Goal: Task Accomplishment & Management: Manage account settings

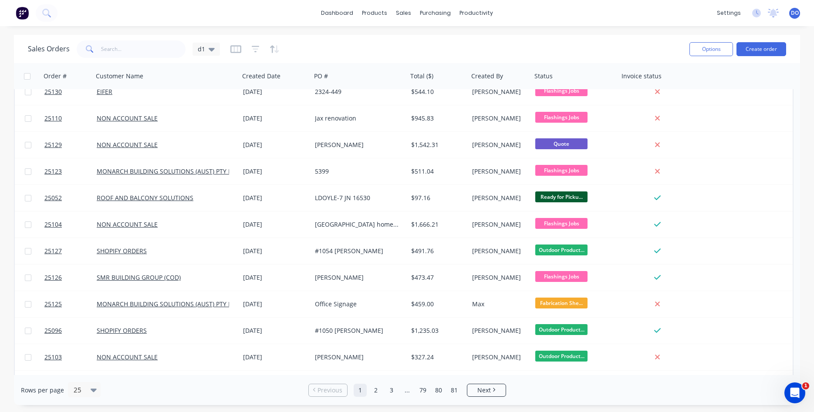
scroll to position [149, 0]
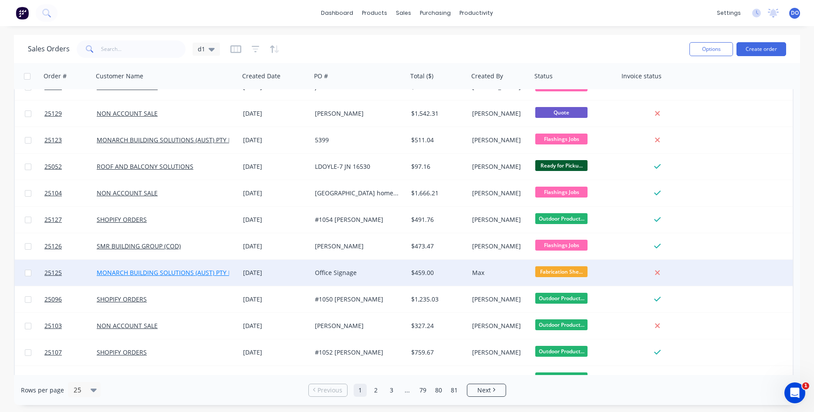
click at [178, 273] on link "MONARCH BUILDING SOLUTIONS (AUST) PTY LTD" at bounding box center [168, 273] width 142 height 8
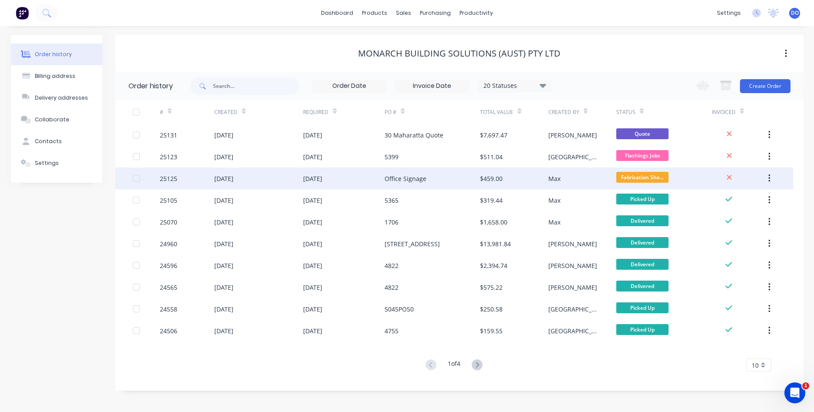
click at [166, 178] on div "25125" at bounding box center [168, 178] width 17 height 9
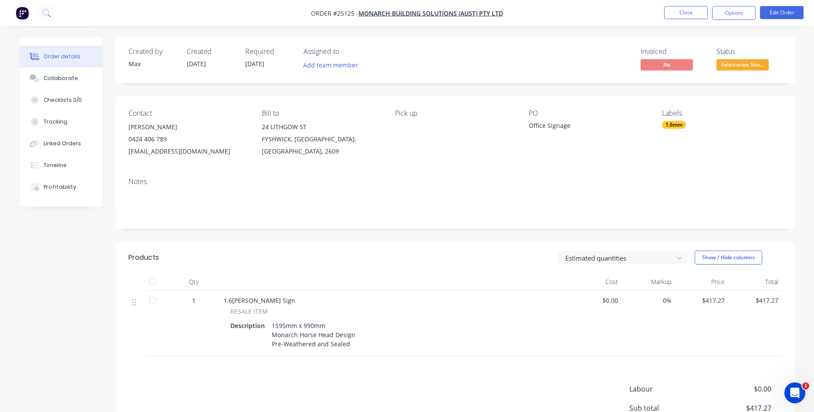
click at [543, 125] on div "Office Signage" at bounding box center [583, 127] width 109 height 12
click at [777, 9] on button "Edit Order" at bounding box center [782, 12] width 44 height 13
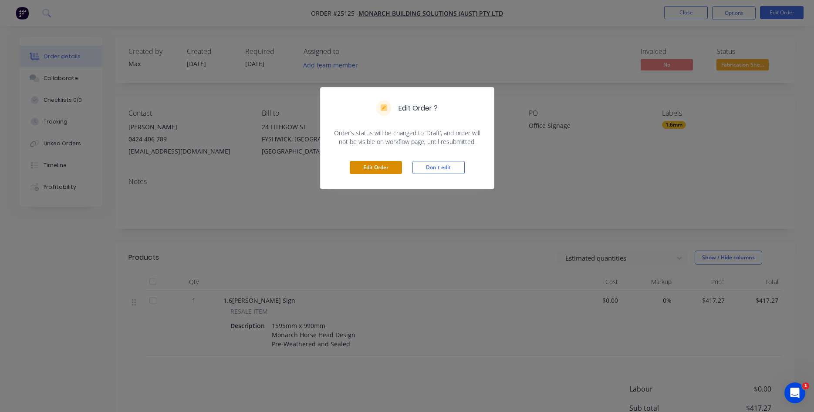
click at [367, 171] on button "Edit Order" at bounding box center [376, 167] width 52 height 13
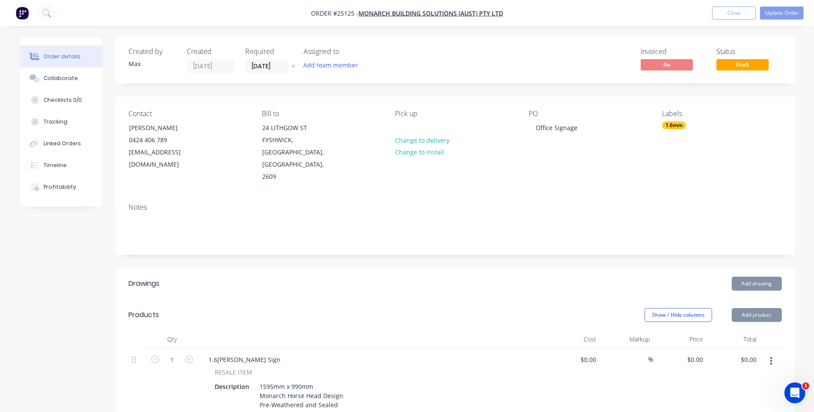
type input "$417.27"
click at [570, 128] on div "Office Signage" at bounding box center [557, 127] width 56 height 13
drag, startPoint x: 577, startPoint y: 126, endPoint x: 512, endPoint y: 135, distance: 65.0
click at [529, 134] on div "Office Signage" at bounding box center [557, 127] width 56 height 13
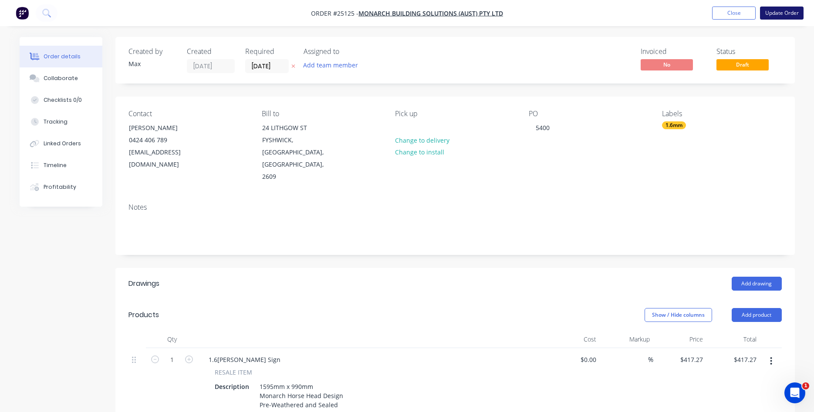
click at [785, 17] on button "Update Order" at bounding box center [782, 13] width 44 height 13
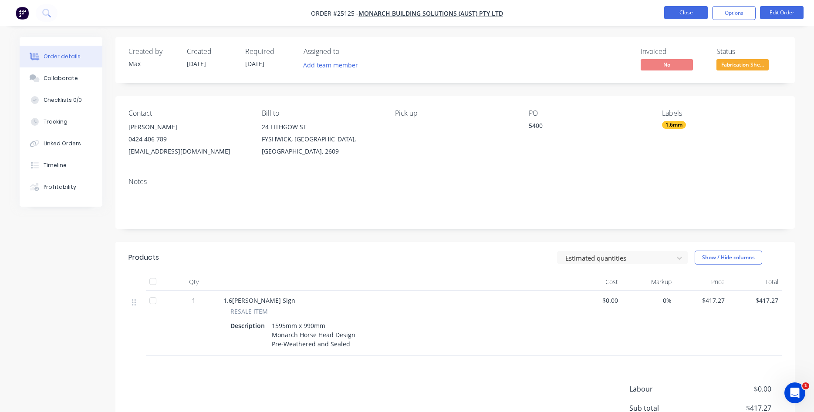
click at [687, 14] on button "Close" at bounding box center [686, 12] width 44 height 13
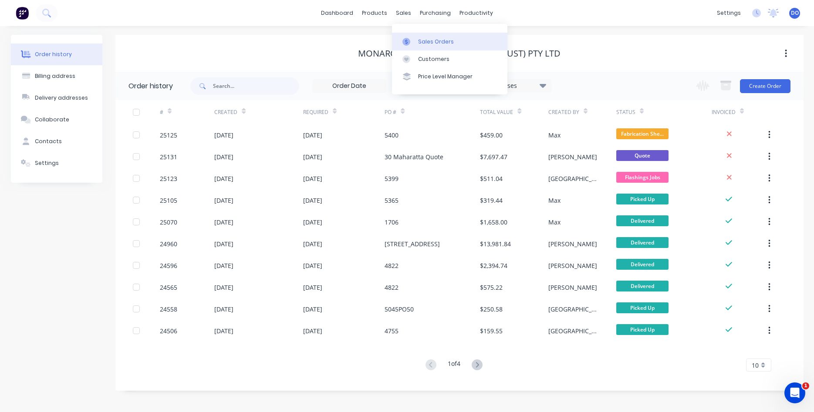
click at [418, 37] on link "Sales Orders" at bounding box center [449, 41] width 115 height 17
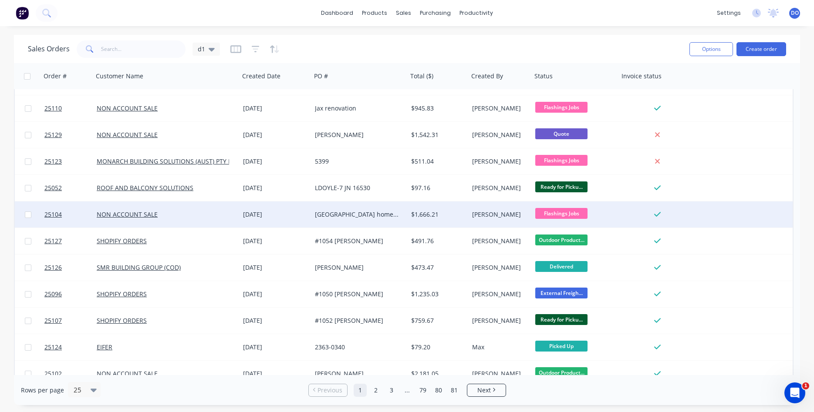
scroll to position [298, 0]
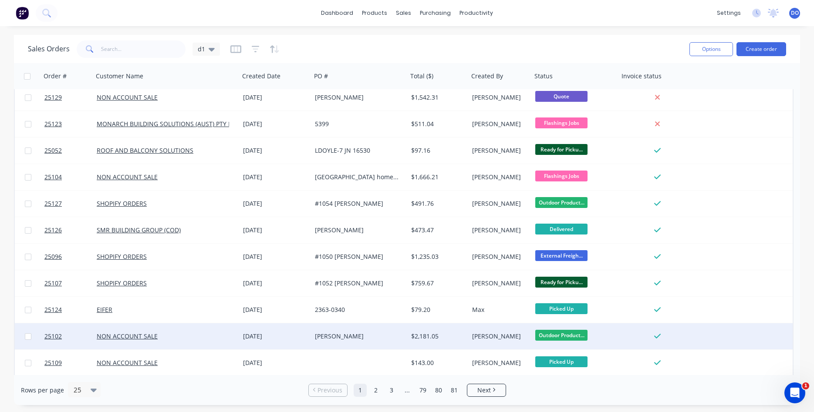
click at [331, 342] on div "[PERSON_NAME]" at bounding box center [359, 336] width 96 height 26
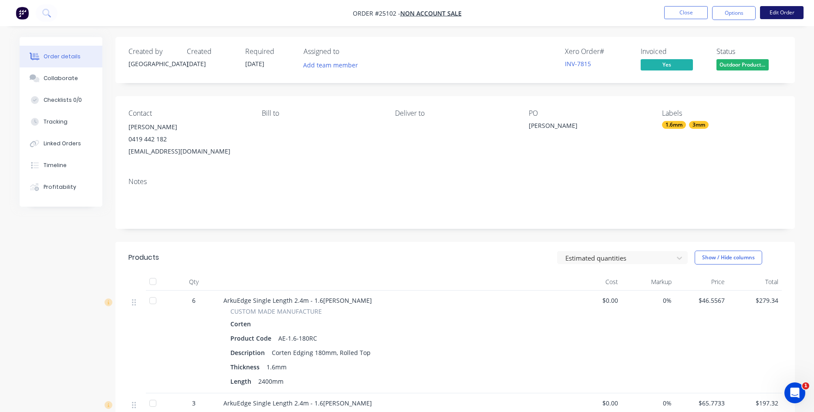
click at [768, 13] on button "Edit Order" at bounding box center [782, 12] width 44 height 13
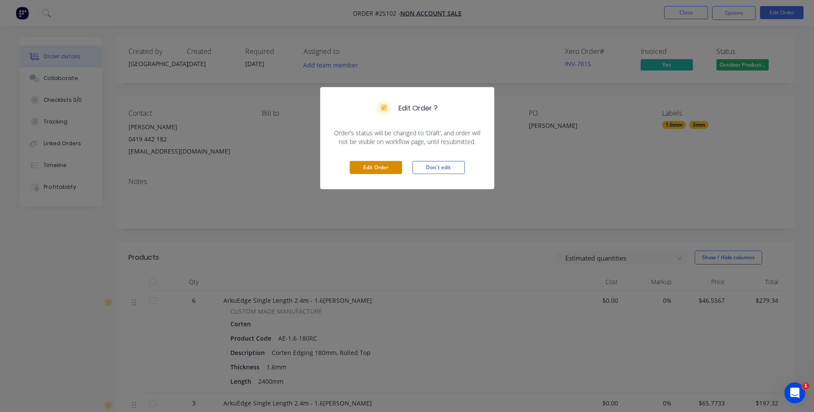
click at [389, 168] on button "Edit Order" at bounding box center [376, 167] width 52 height 13
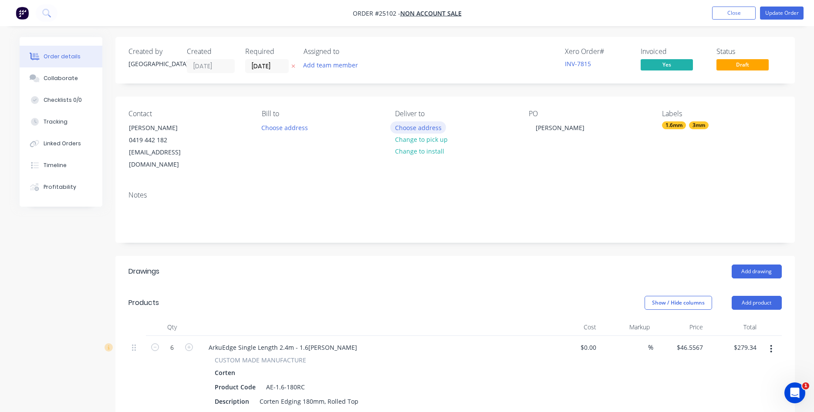
click at [417, 128] on button "Choose address" at bounding box center [418, 127] width 56 height 12
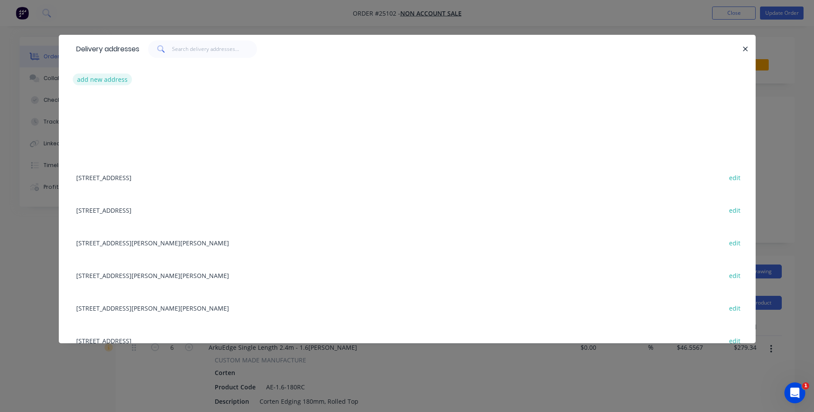
click at [112, 80] on button "add new address" at bounding box center [103, 80] width 60 height 12
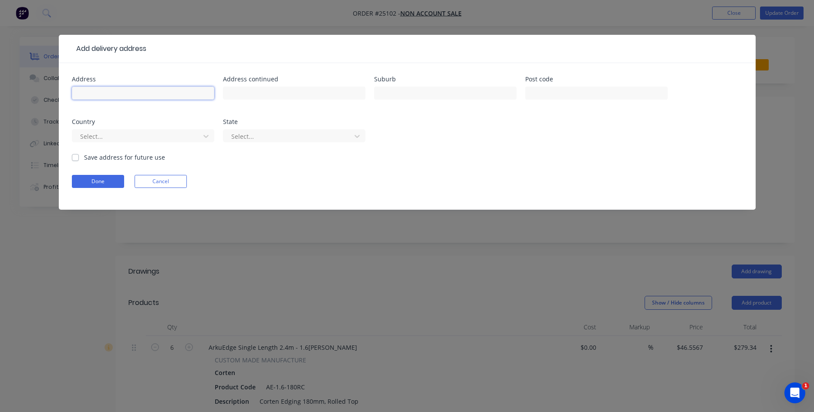
click at [121, 89] on input "text" at bounding box center [143, 93] width 142 height 13
paste input "[STREET_ADDRESS]"
type input "[STREET_ADDRESS]"
paste input "[PERSON_NAME] Bay"
type input "[PERSON_NAME] Bay"
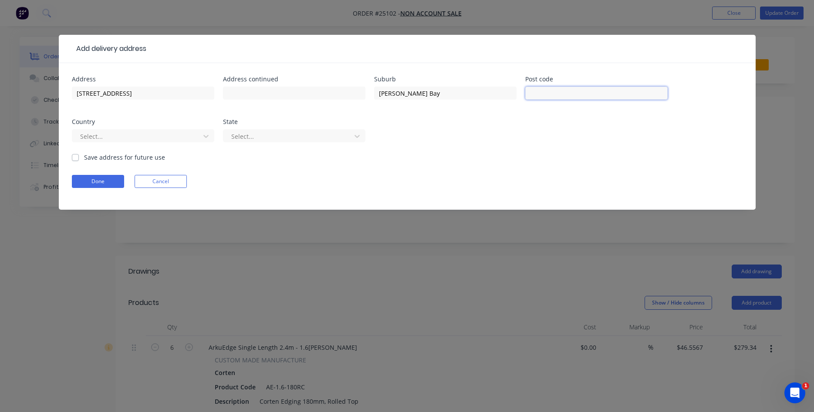
click at [593, 99] on input "text" at bounding box center [596, 93] width 142 height 13
type input "2315"
click at [126, 133] on div at bounding box center [137, 136] width 116 height 11
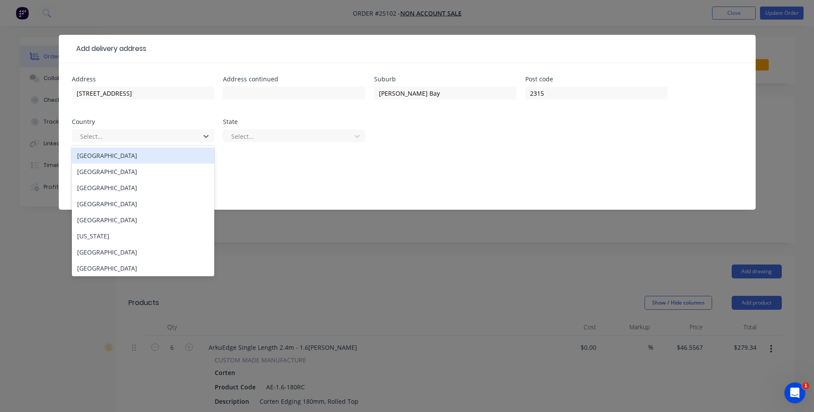
click at [107, 162] on div "[GEOGRAPHIC_DATA]" at bounding box center [143, 156] width 142 height 16
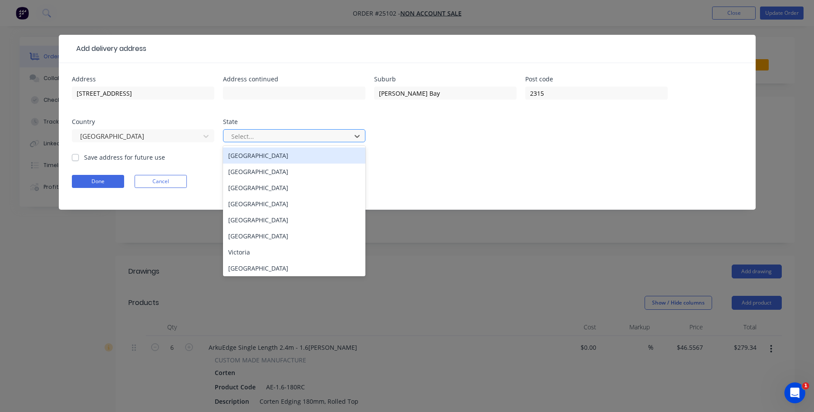
click at [300, 139] on div at bounding box center [288, 136] width 116 height 11
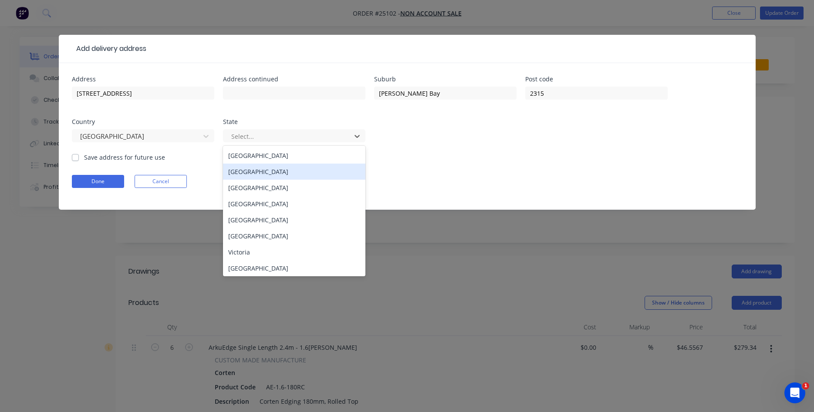
click at [279, 172] on div "[GEOGRAPHIC_DATA]" at bounding box center [294, 172] width 142 height 16
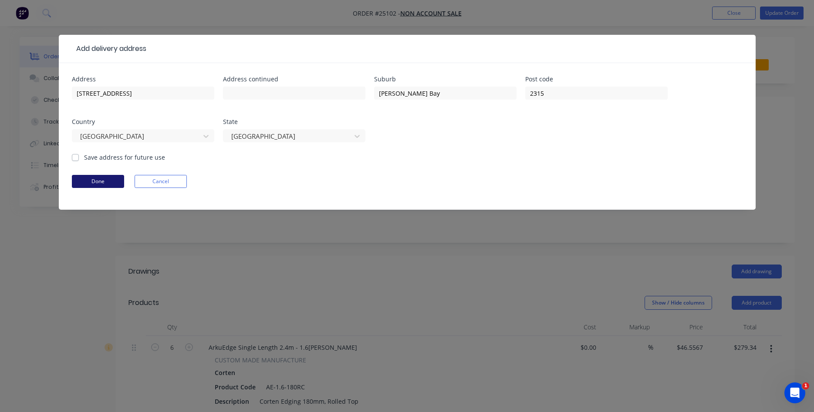
click at [101, 181] on button "Done" at bounding box center [98, 181] width 52 height 13
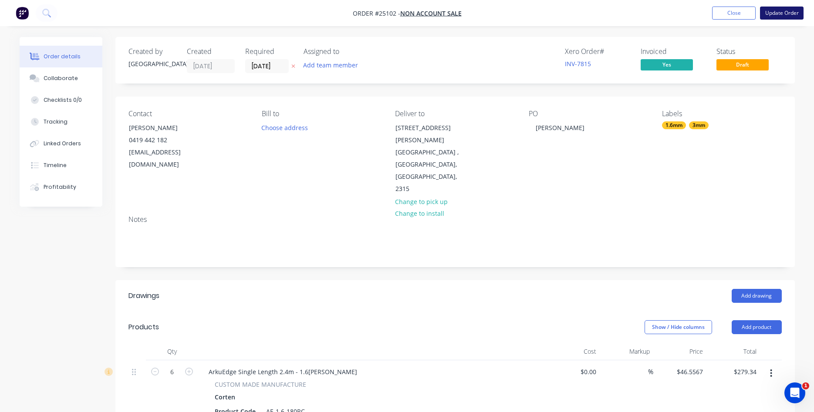
click at [790, 13] on button "Update Order" at bounding box center [782, 13] width 44 height 13
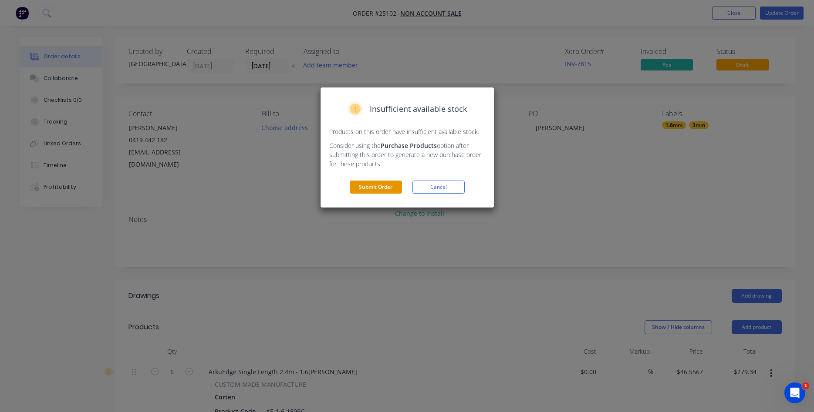
click at [374, 186] on button "Submit Order" at bounding box center [376, 187] width 52 height 13
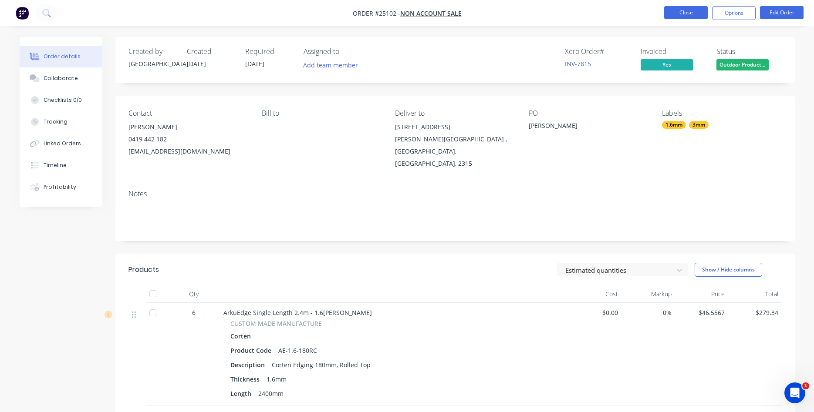
click at [686, 13] on button "Close" at bounding box center [686, 12] width 44 height 13
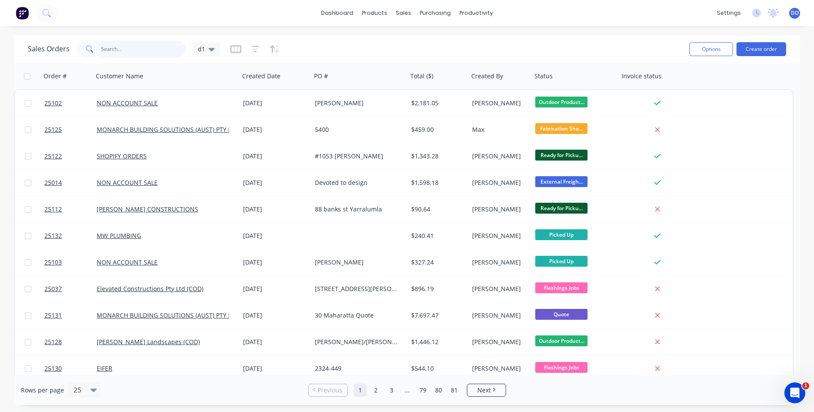
click at [134, 48] on input "text" at bounding box center [143, 48] width 85 height 17
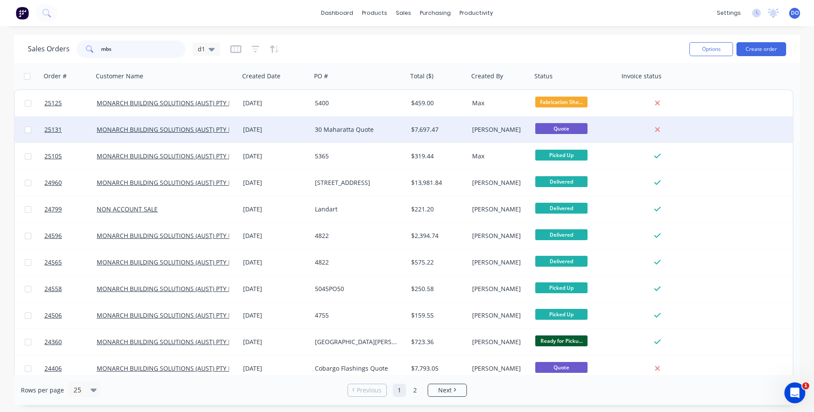
type input "mbs"
click at [308, 129] on div "[DATE]" at bounding box center [275, 130] width 72 height 26
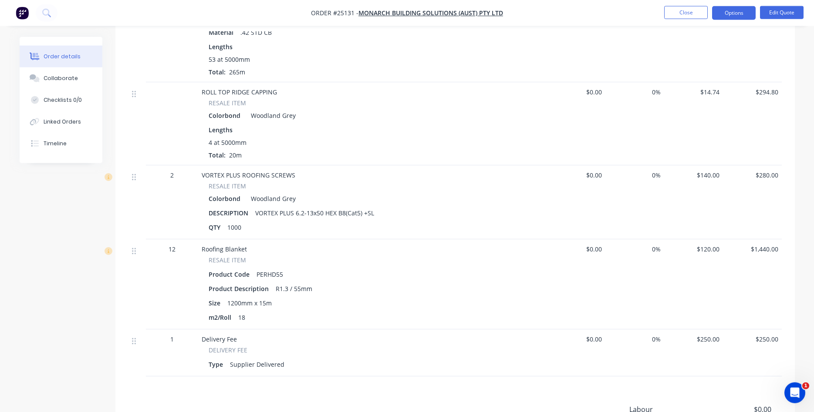
scroll to position [289, 0]
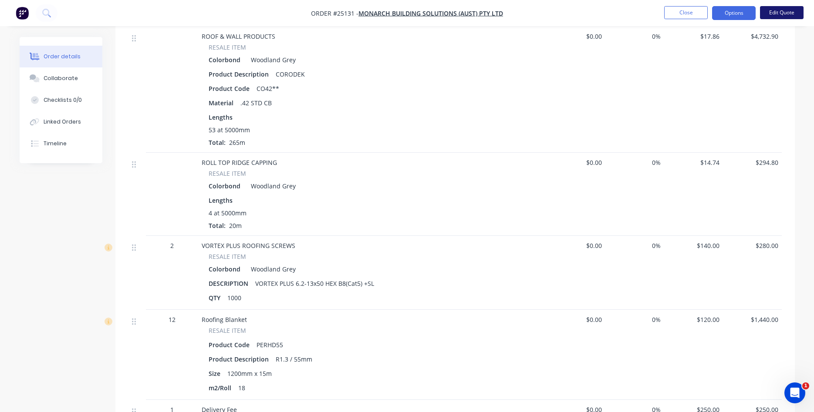
click at [780, 16] on button "Edit Quote" at bounding box center [782, 12] width 44 height 13
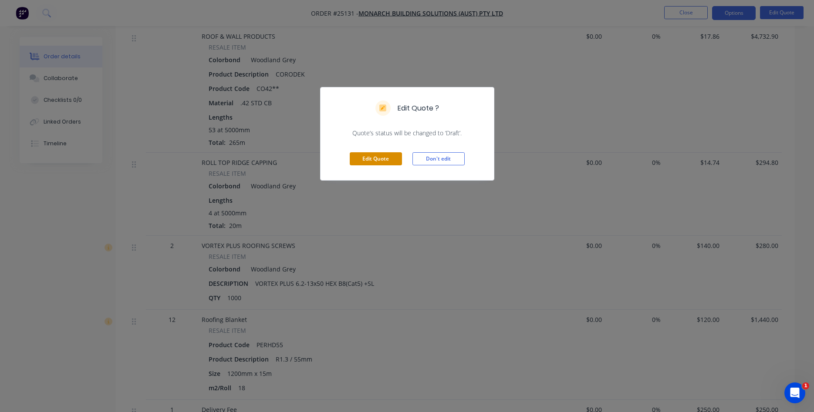
click at [363, 159] on button "Edit Quote" at bounding box center [376, 158] width 52 height 13
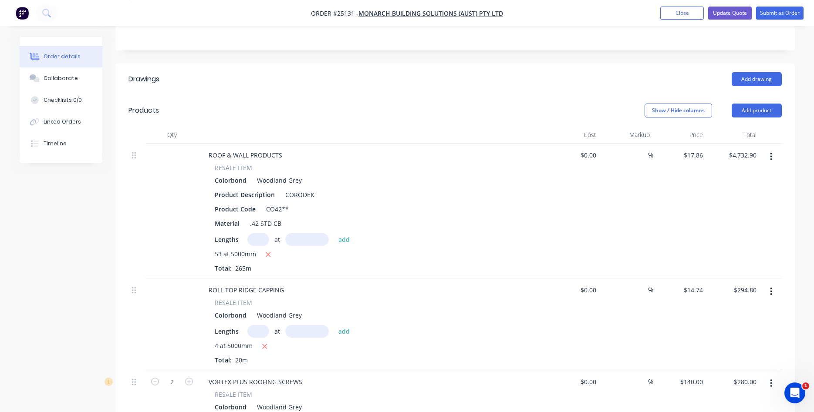
scroll to position [222, 0]
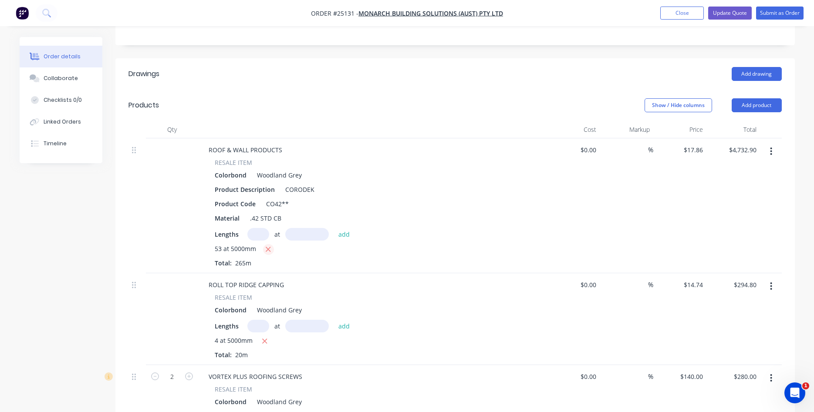
click at [270, 246] on icon "button" at bounding box center [268, 250] width 6 height 8
type input "$0.00"
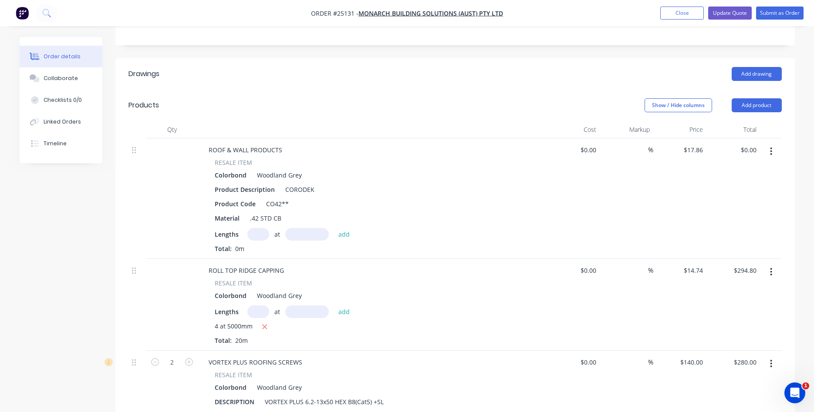
click at [262, 228] on input "text" at bounding box center [258, 234] width 22 height 13
type input "55"
type input "5000"
click at [334, 228] on button "add" at bounding box center [344, 234] width 20 height 12
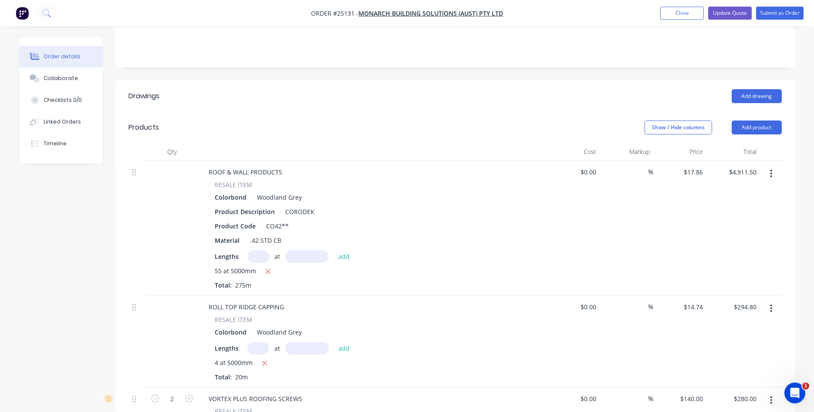
scroll to position [178, 0]
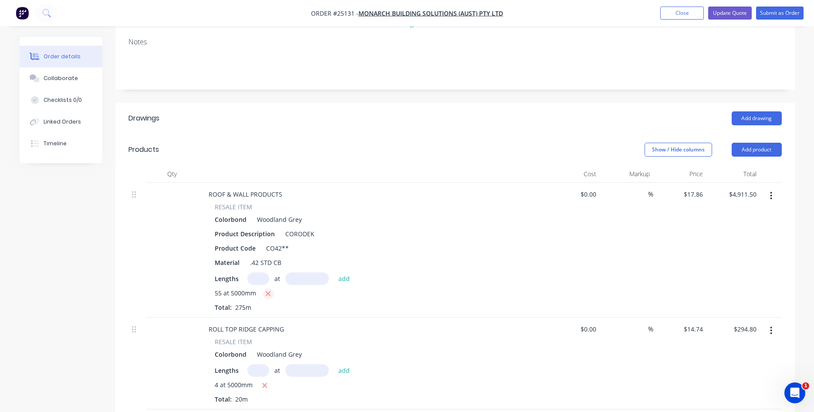
click at [269, 292] on icon "button" at bounding box center [268, 294] width 5 height 5
type input "$0.00"
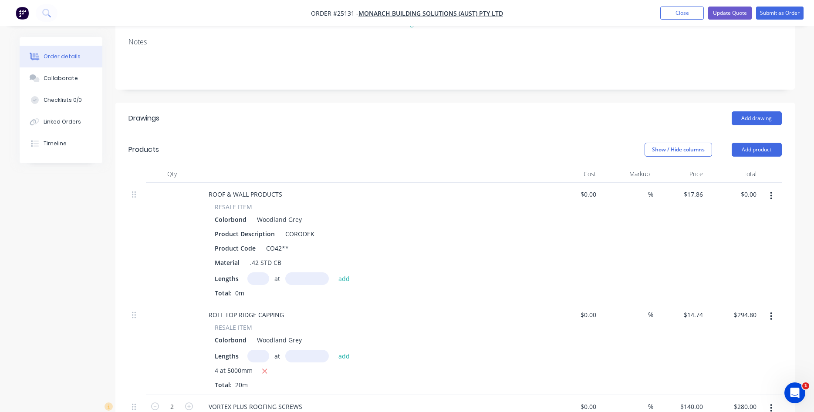
click at [266, 273] on input "text" at bounding box center [258, 279] width 22 height 13
type input "55"
type input "5.050"
click at [334, 273] on button "add" at bounding box center [344, 279] width 20 height 12
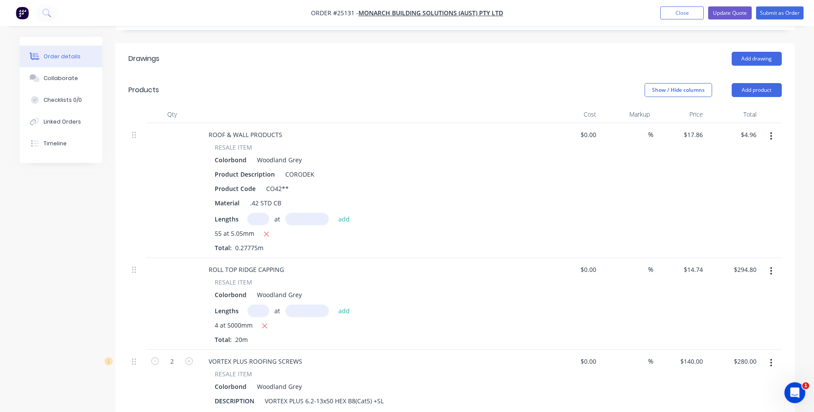
scroll to position [266, 0]
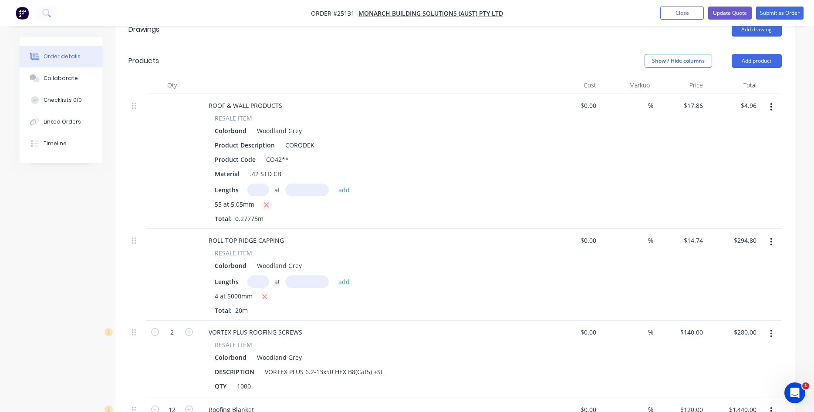
click at [270, 200] on button "button" at bounding box center [266, 205] width 11 height 11
type input "$0.00"
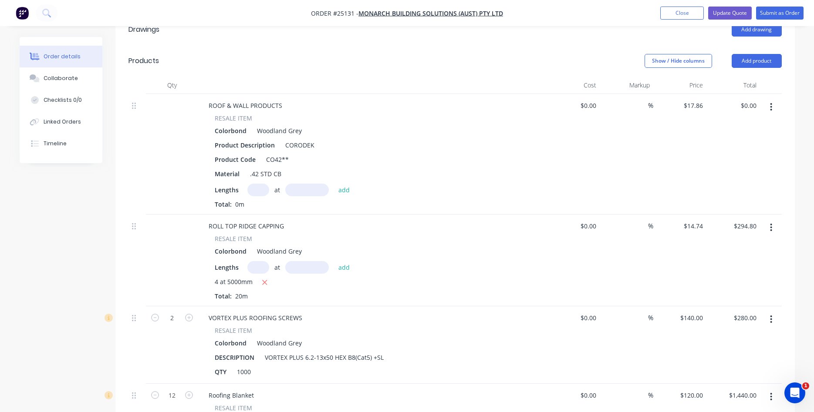
click at [256, 184] on input "text" at bounding box center [258, 190] width 22 height 13
type input "55"
type input "5050"
click at [334, 184] on button "add" at bounding box center [344, 190] width 20 height 12
type input "$4,960.62"
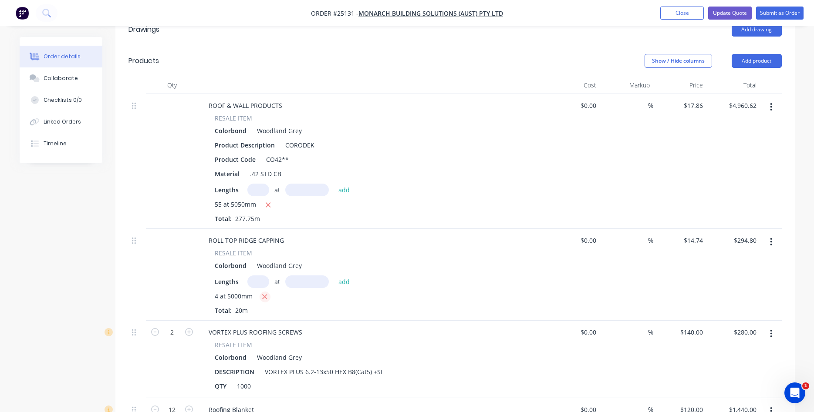
click at [265, 295] on icon "button" at bounding box center [265, 297] width 5 height 5
type input "$0.00"
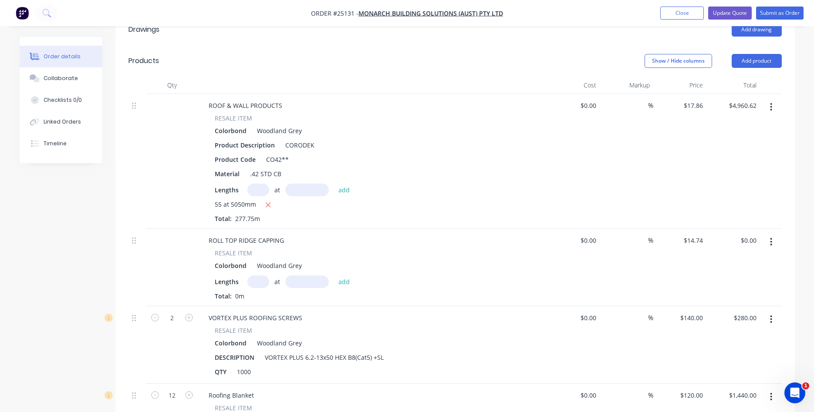
click at [258, 276] on input "text" at bounding box center [258, 282] width 22 height 13
type input "4"
type input "5.250"
click at [334, 276] on button "add" at bounding box center [344, 282] width 20 height 12
type input "$0.31"
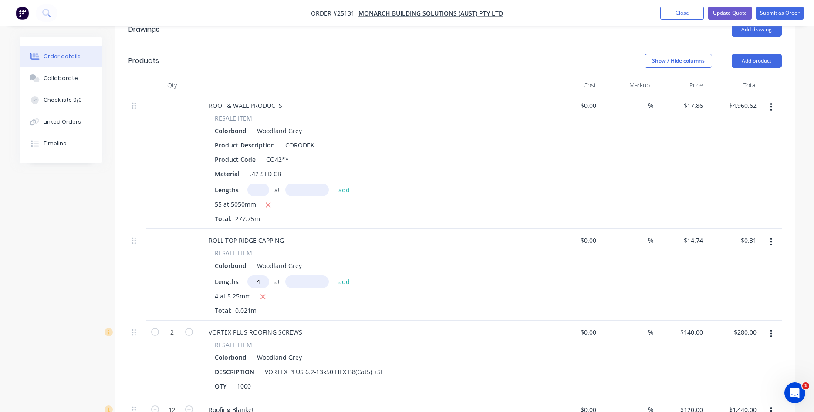
type input "4"
type input "5250"
click at [334, 276] on button "add" at bounding box center [344, 282] width 20 height 12
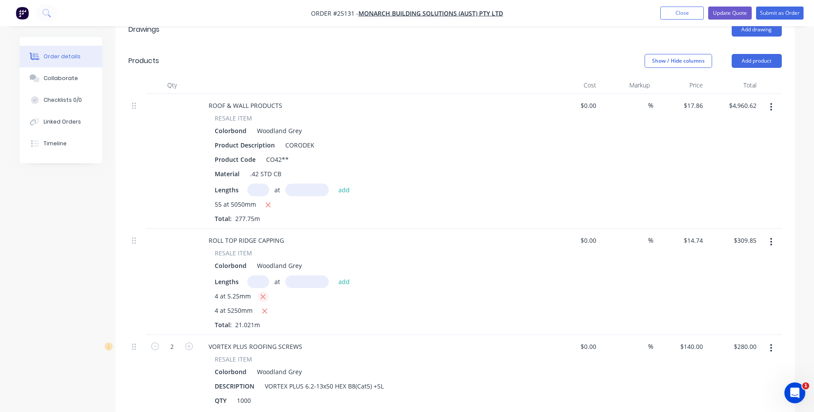
click at [259, 292] on button "button" at bounding box center [263, 297] width 11 height 11
type input "$309.54"
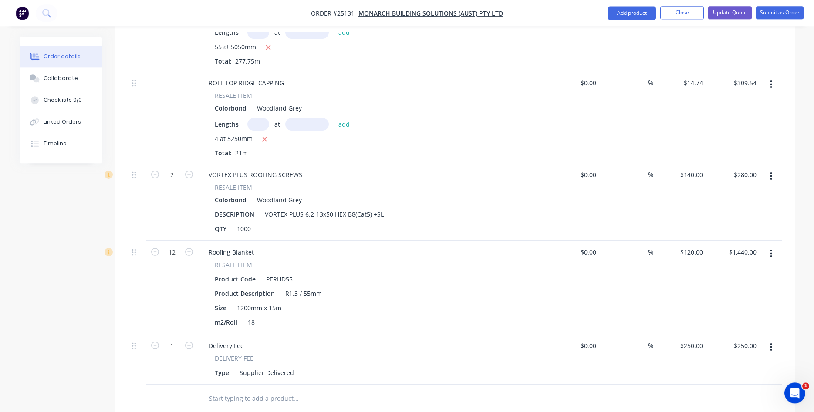
scroll to position [444, 0]
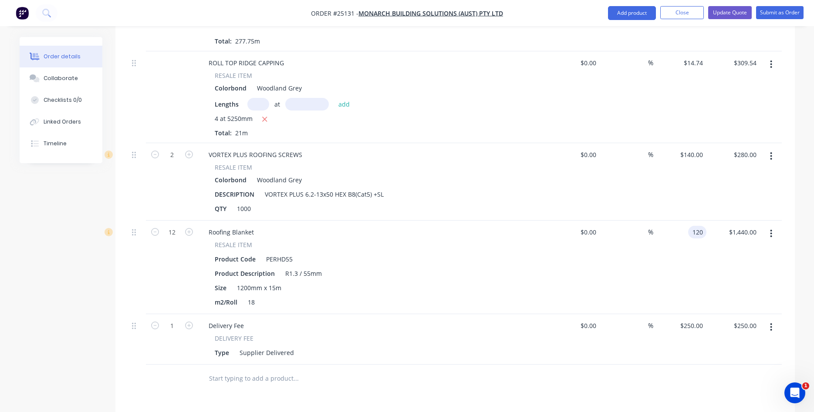
click at [696, 226] on input "120" at bounding box center [698, 232] width 15 height 13
type input "$90.00"
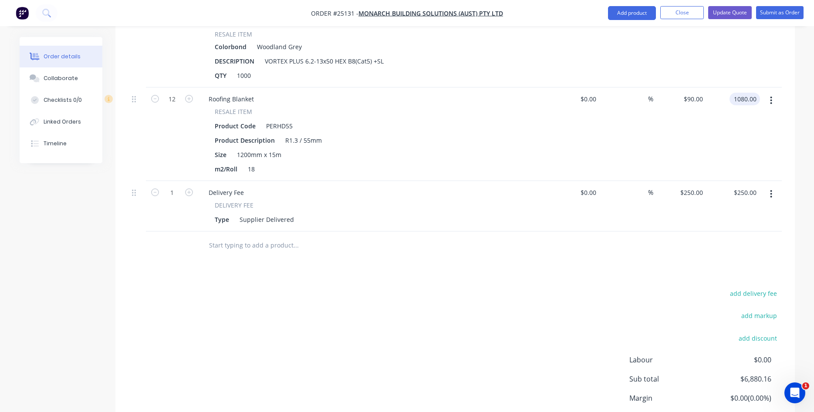
type input "$1,080.00"
click at [509, 253] on div "Drawings Add drawing Products Show / Hide columns Add product Qty Cost Markup P…" at bounding box center [454, 86] width 679 height 766
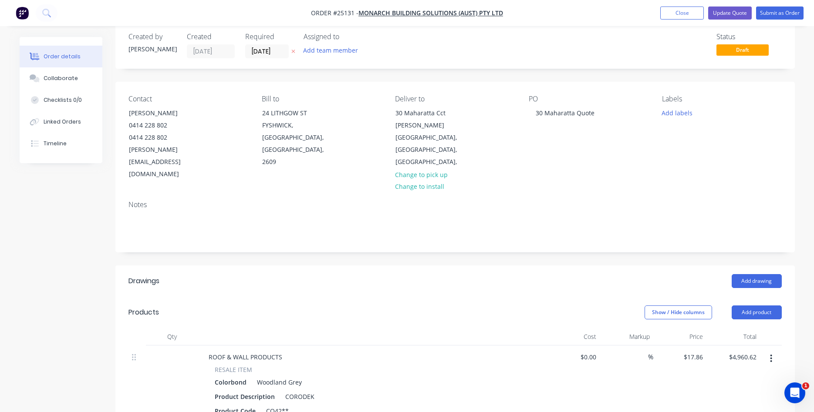
scroll to position [1, 0]
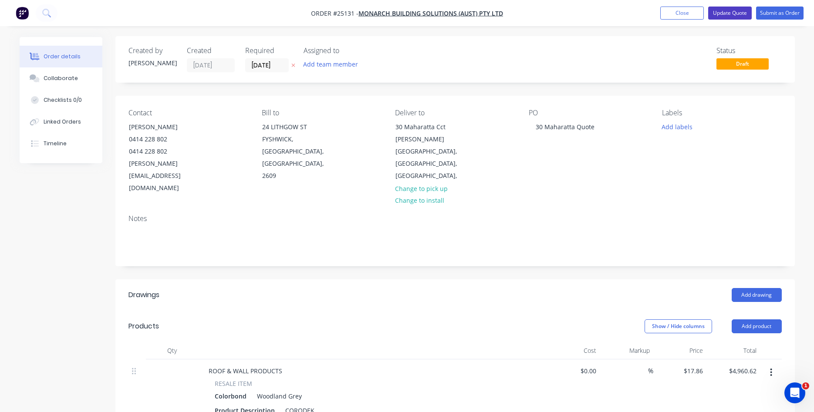
click at [736, 13] on button "Update Quote" at bounding box center [730, 13] width 44 height 13
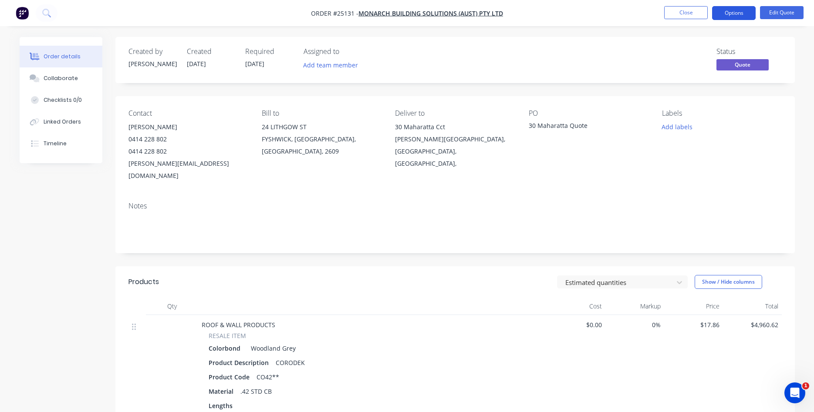
click at [732, 11] on button "Options" at bounding box center [734, 13] width 44 height 14
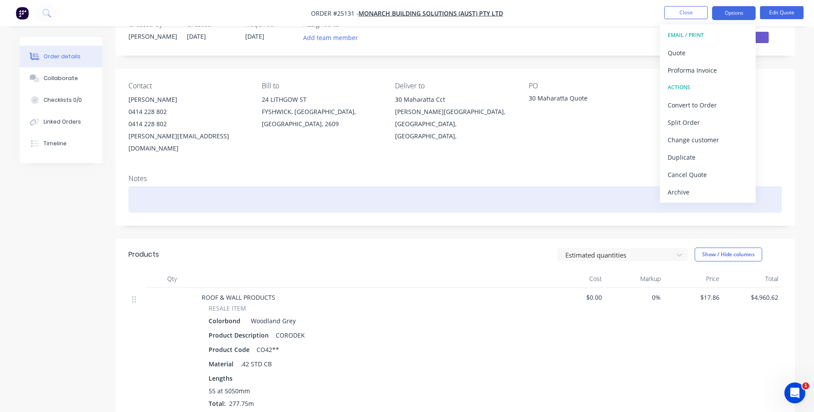
scroll to position [44, 0]
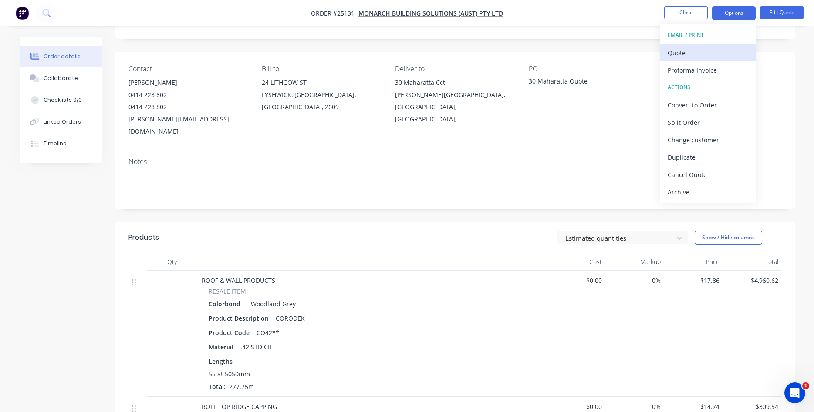
click at [676, 52] on div "Quote" at bounding box center [707, 53] width 80 height 13
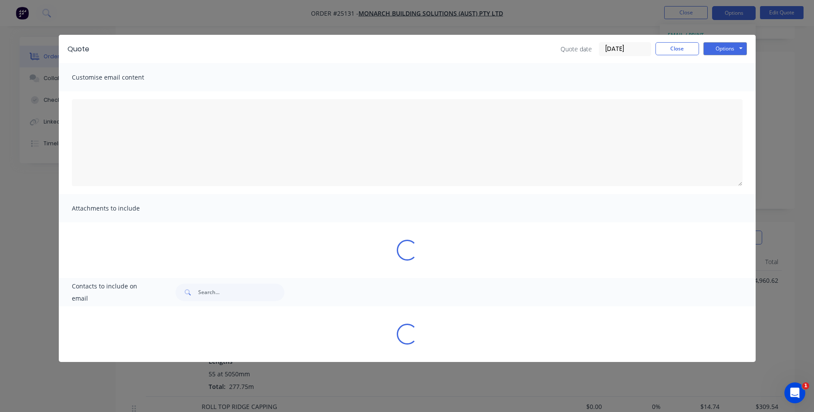
type textarea "Lorem ips dol sitametcons Adipi Elitseddoe Tem Inc utl etdo magnaal. En adm ven…"
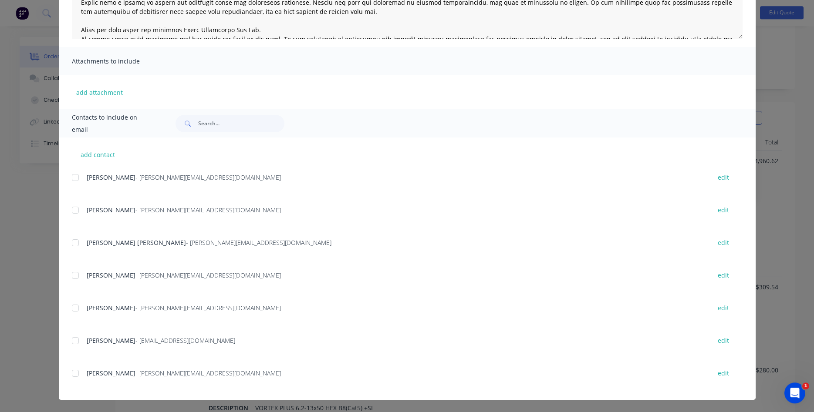
scroll to position [178, 0]
click at [75, 373] on div at bounding box center [75, 373] width 17 height 17
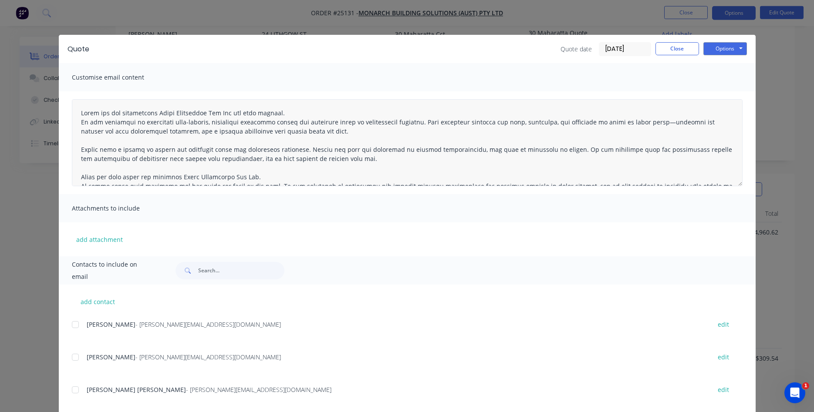
scroll to position [44, 0]
click at [723, 52] on button "Options" at bounding box center [725, 48] width 44 height 13
click at [726, 91] on button "Email" at bounding box center [731, 93] width 56 height 14
click at [687, 49] on button "Close" at bounding box center [677, 48] width 44 height 13
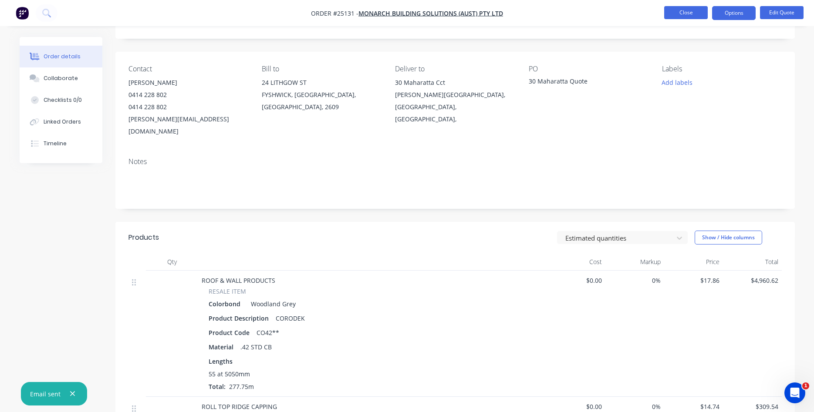
click at [688, 12] on button "Close" at bounding box center [686, 12] width 44 height 13
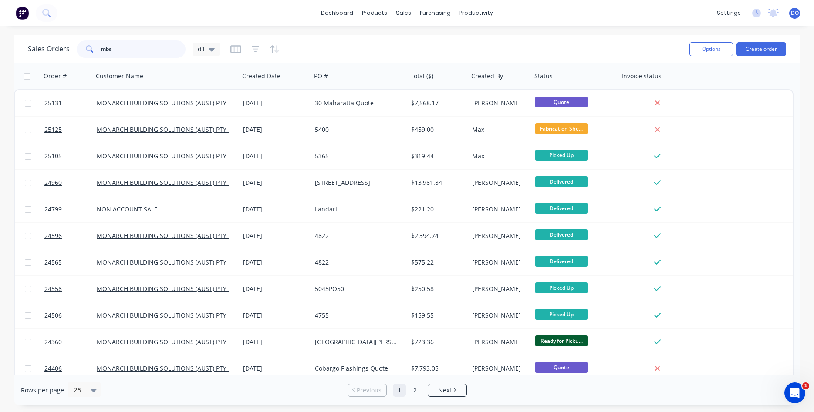
drag, startPoint x: 118, startPoint y: 52, endPoint x: 76, endPoint y: 47, distance: 42.5
click at [101, 47] on input "mbs" at bounding box center [143, 48] width 85 height 17
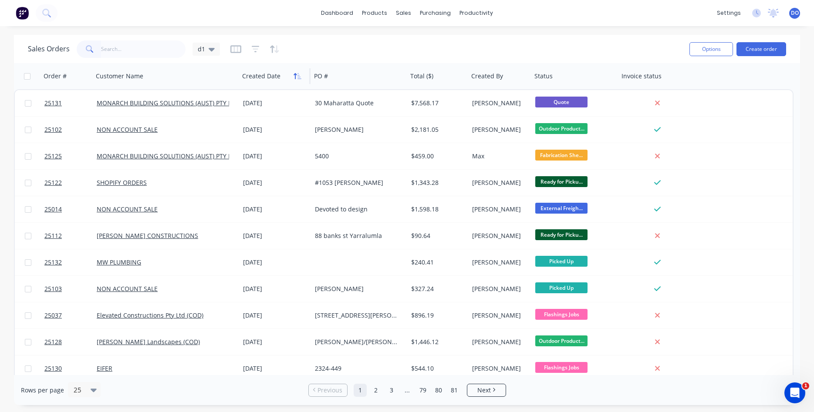
click at [297, 78] on icon "button" at bounding box center [297, 76] width 8 height 7
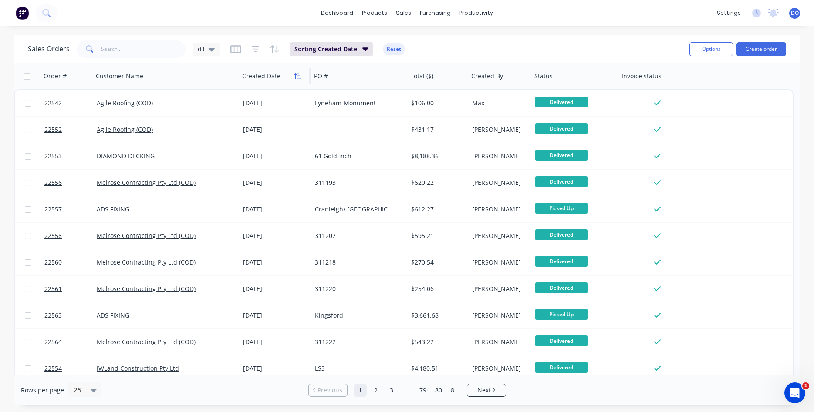
click at [295, 73] on icon "button" at bounding box center [294, 76] width 3 height 6
